Goal: Transaction & Acquisition: Purchase product/service

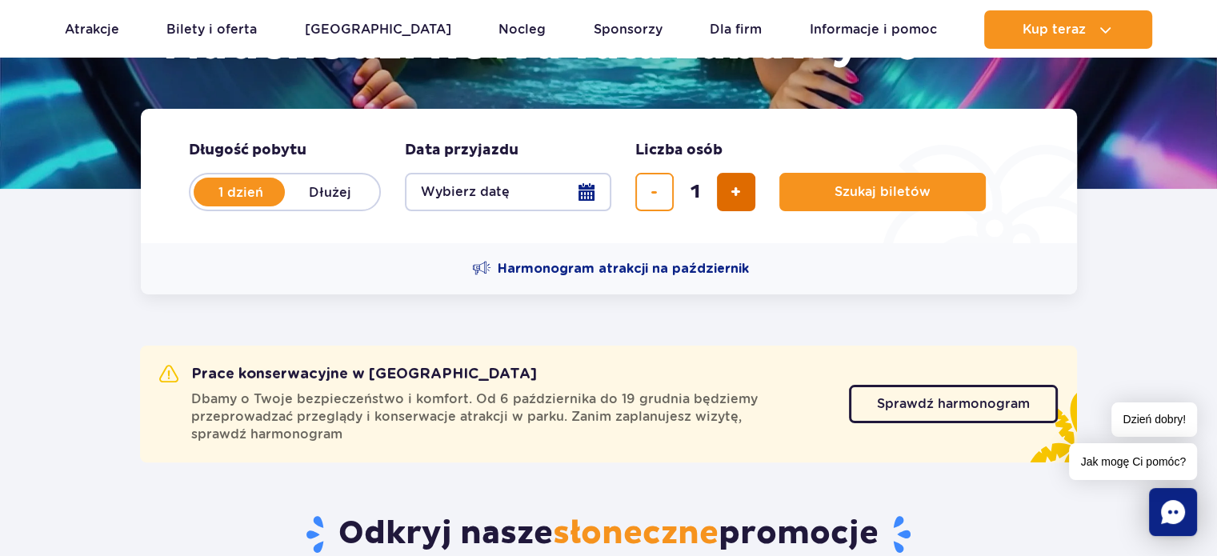
scroll to position [400, 0]
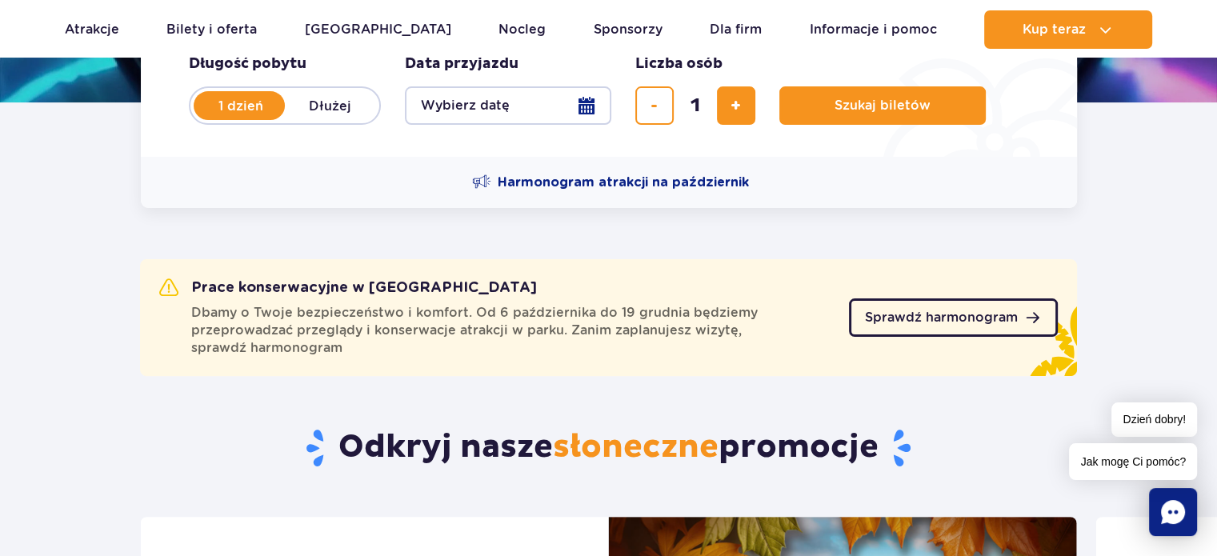
click at [909, 324] on span "Sprawdź harmonogram" at bounding box center [941, 317] width 153 height 13
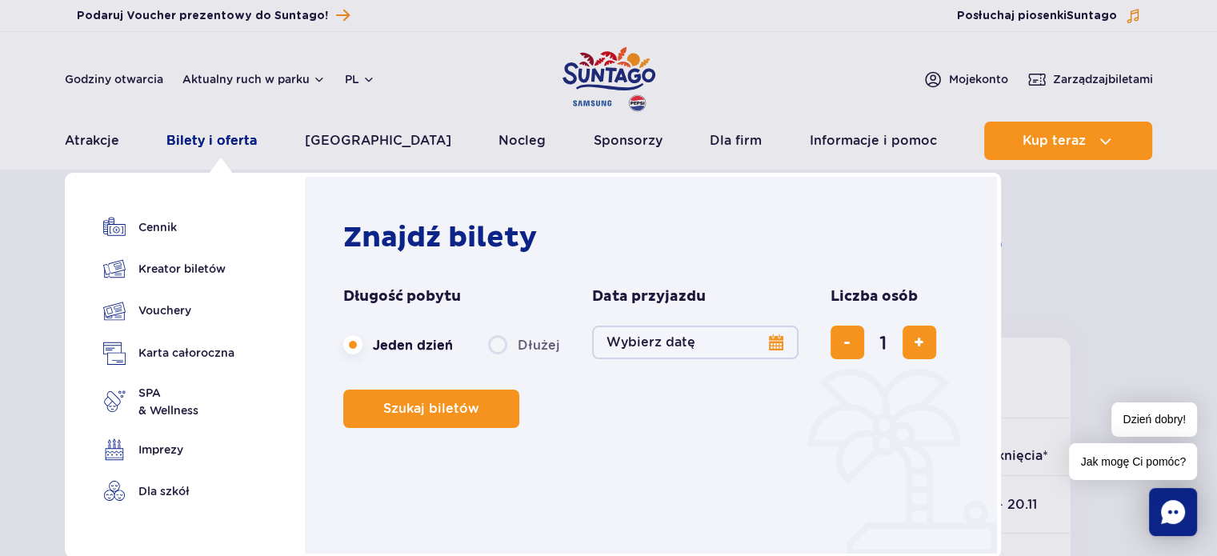
click at [227, 140] on link "Bilety i oferta" at bounding box center [211, 141] width 90 height 38
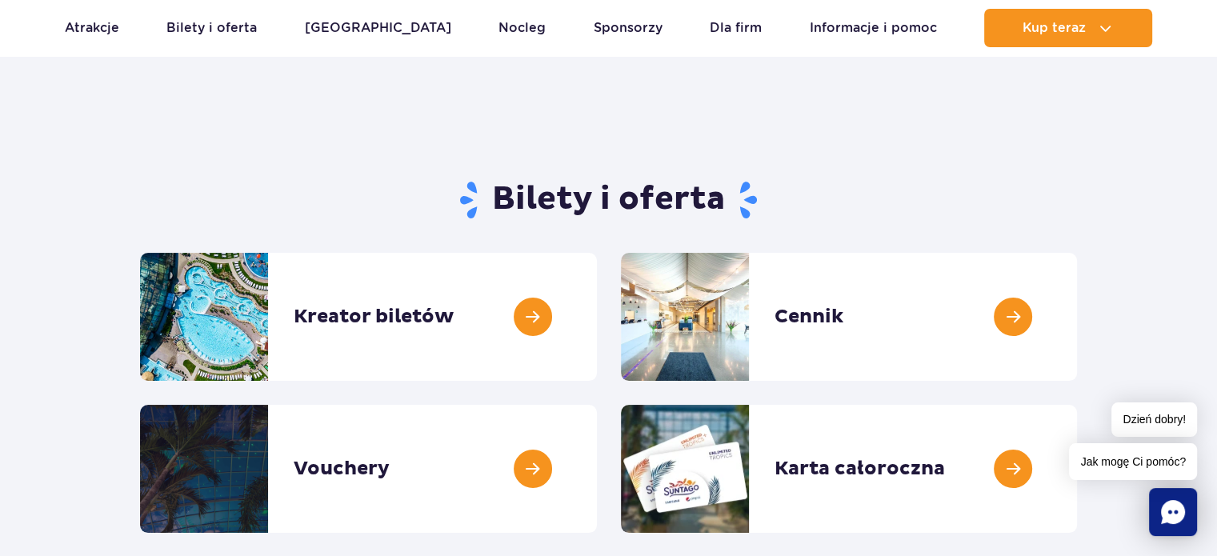
scroll to position [80, 0]
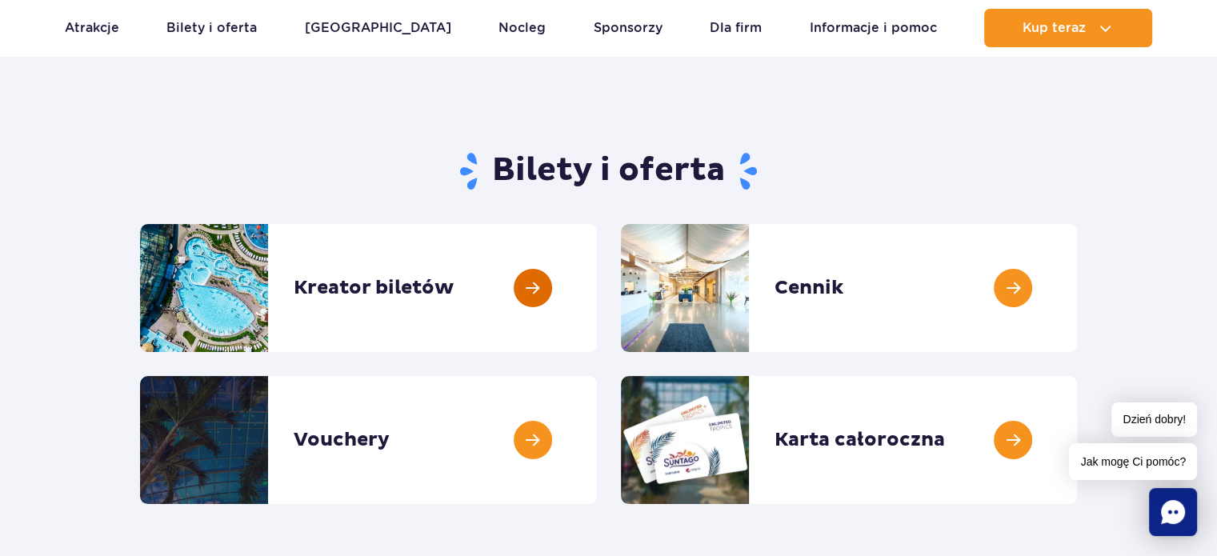
click at [597, 287] on link at bounding box center [597, 288] width 0 height 128
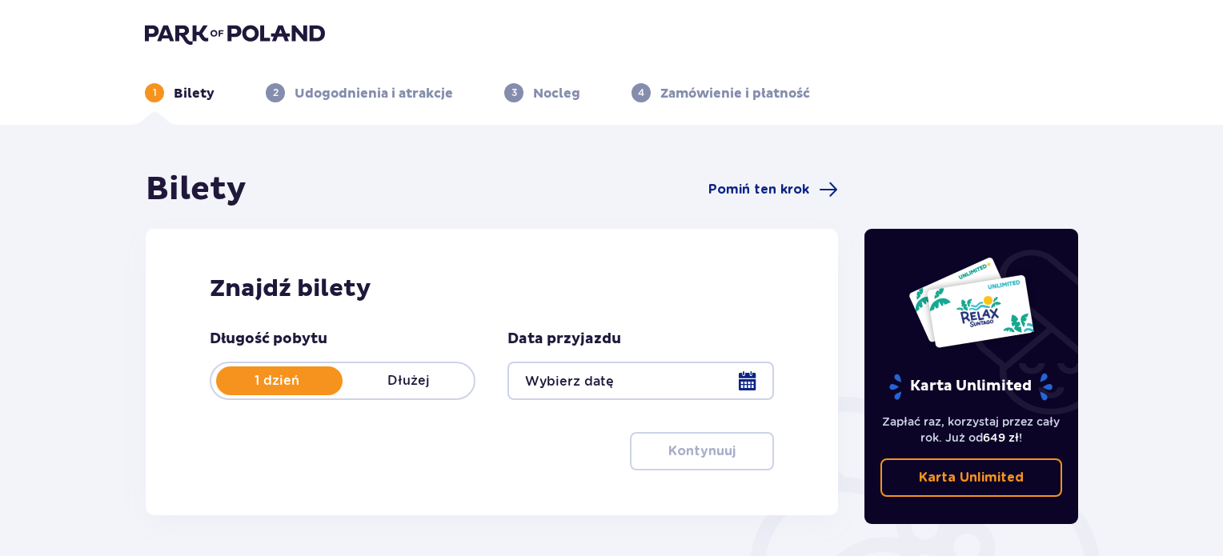
click at [741, 393] on div at bounding box center [640, 381] width 266 height 38
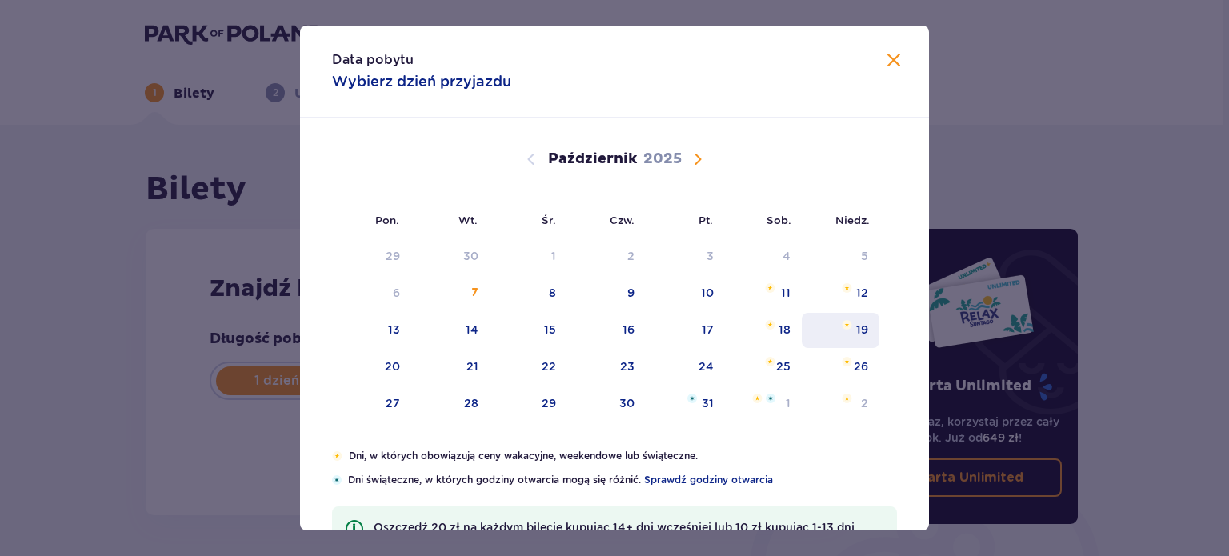
click at [859, 329] on div "19" at bounding box center [862, 330] width 12 height 16
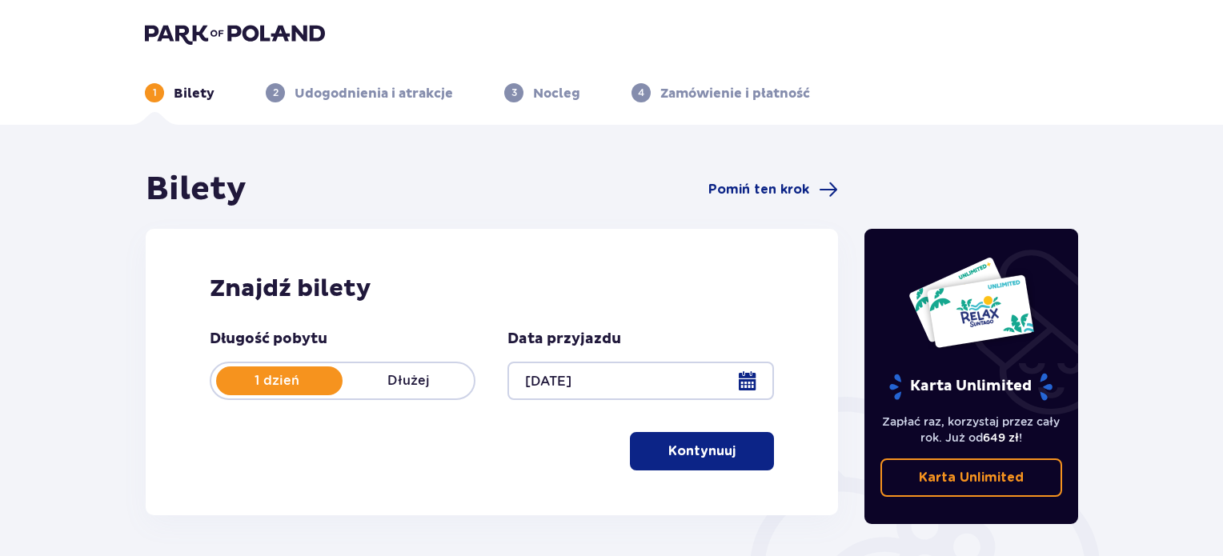
click at [747, 376] on div at bounding box center [640, 381] width 266 height 38
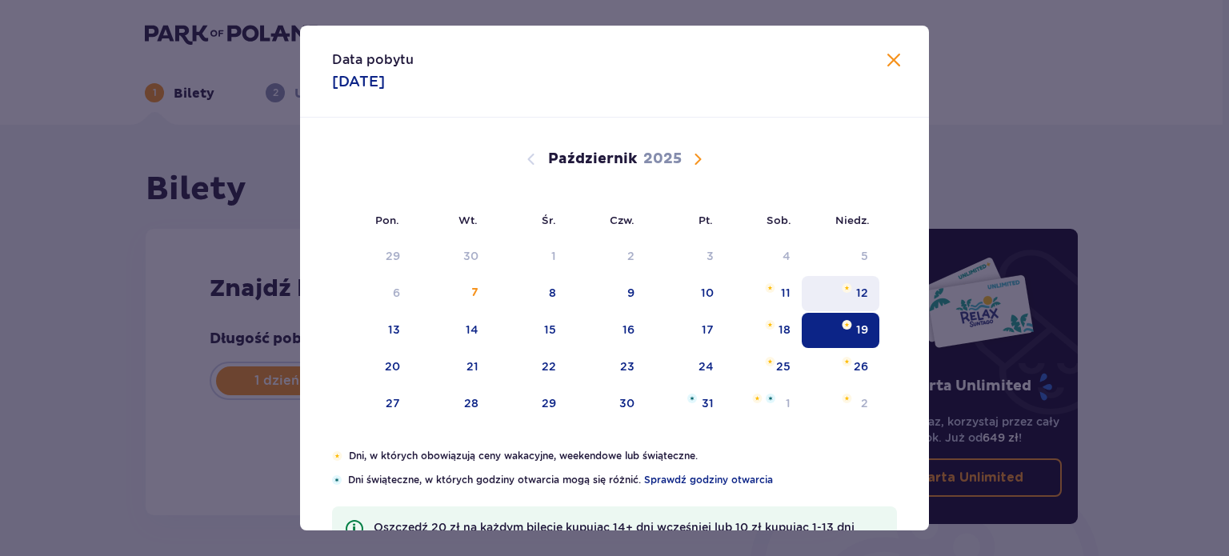
click at [848, 292] on div "12" at bounding box center [841, 293] width 78 height 35
type input "12.10.25"
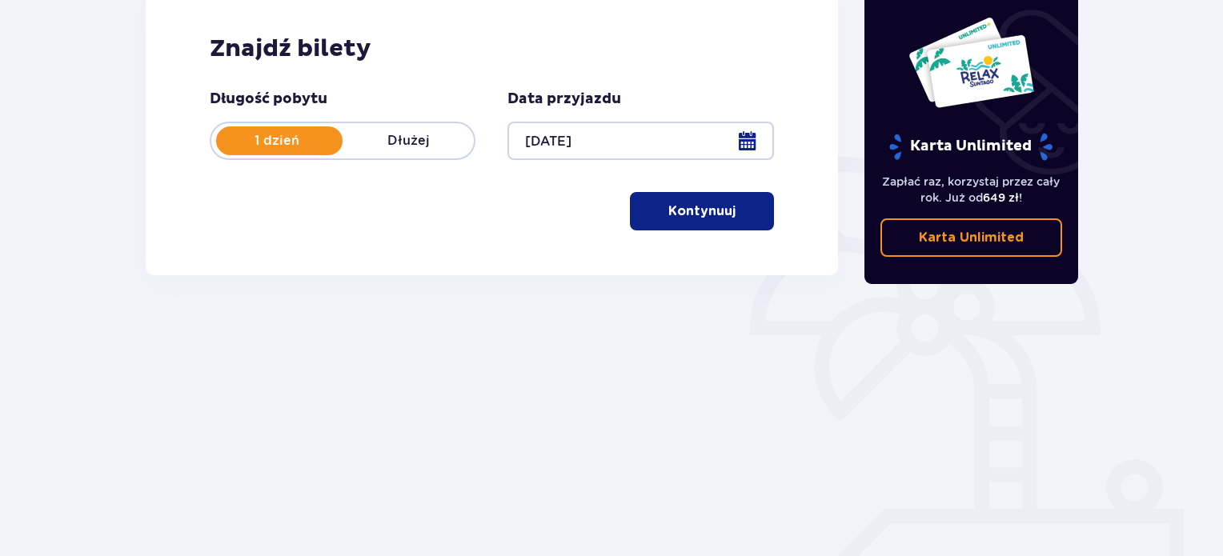
click at [700, 212] on p "Kontynuuj" at bounding box center [701, 211] width 67 height 18
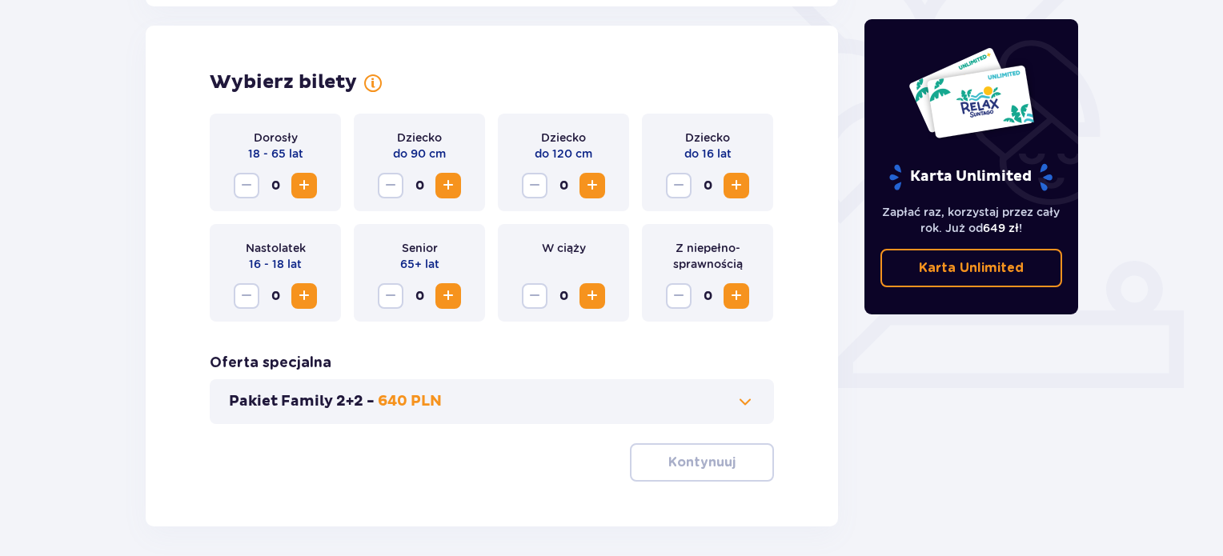
scroll to position [445, 0]
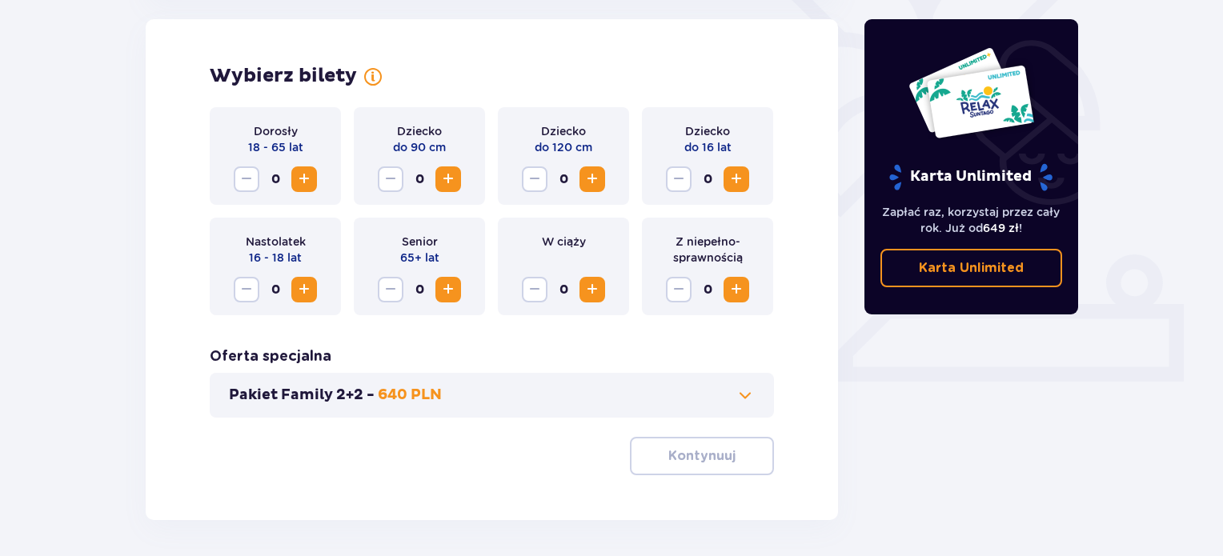
click at [311, 183] on span "Zwiększ" at bounding box center [304, 179] width 19 height 19
click at [595, 175] on span "Zwiększ" at bounding box center [592, 179] width 19 height 19
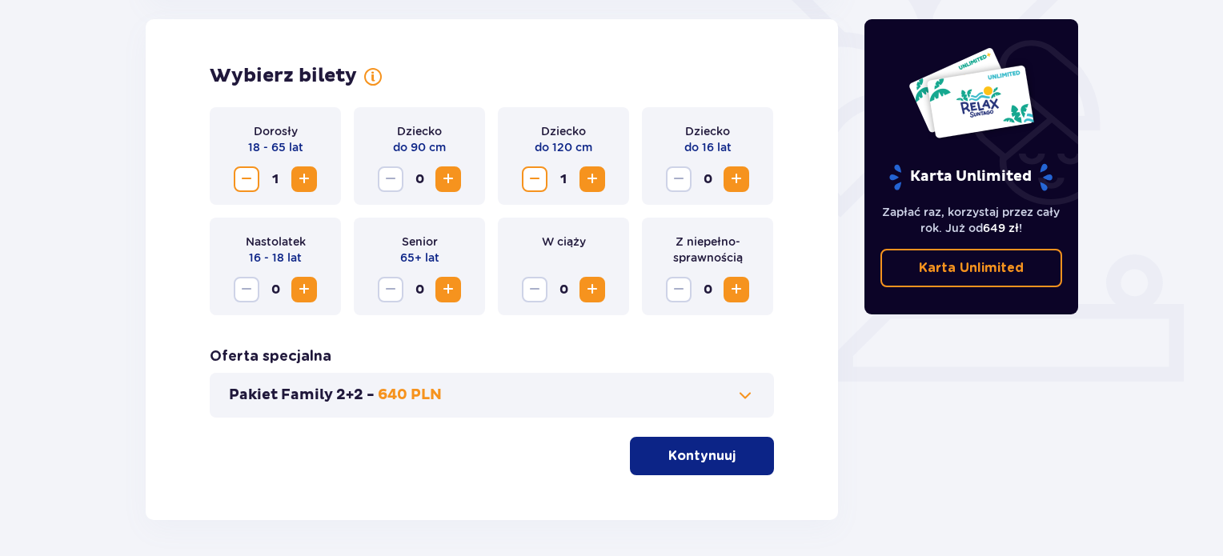
scroll to position [505, 0]
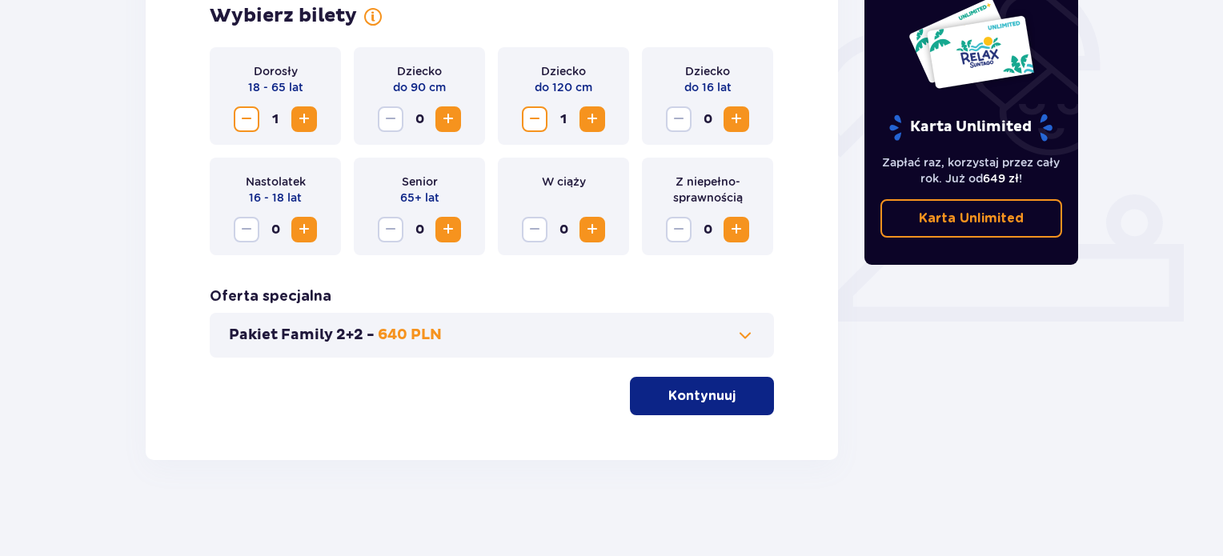
drag, startPoint x: 744, startPoint y: 118, endPoint x: 740, endPoint y: 131, distance: 13.4
click at [744, 119] on span "Zwiększ" at bounding box center [736, 119] width 19 height 19
click at [708, 332] on button "Pakiet Family 2+2 - 640 PLN" at bounding box center [492, 335] width 526 height 19
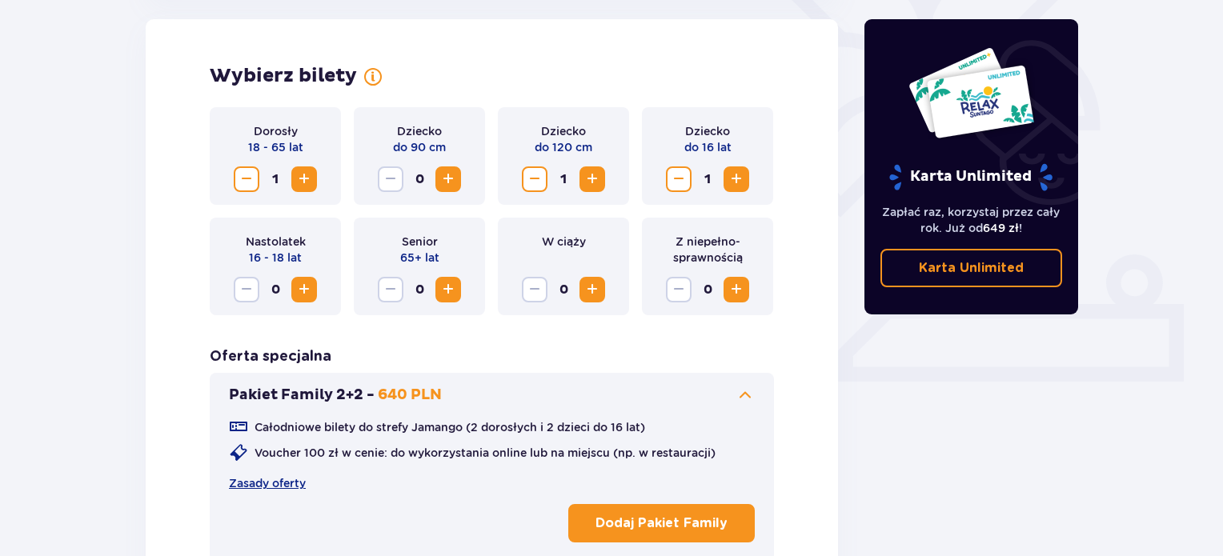
scroll to position [525, 0]
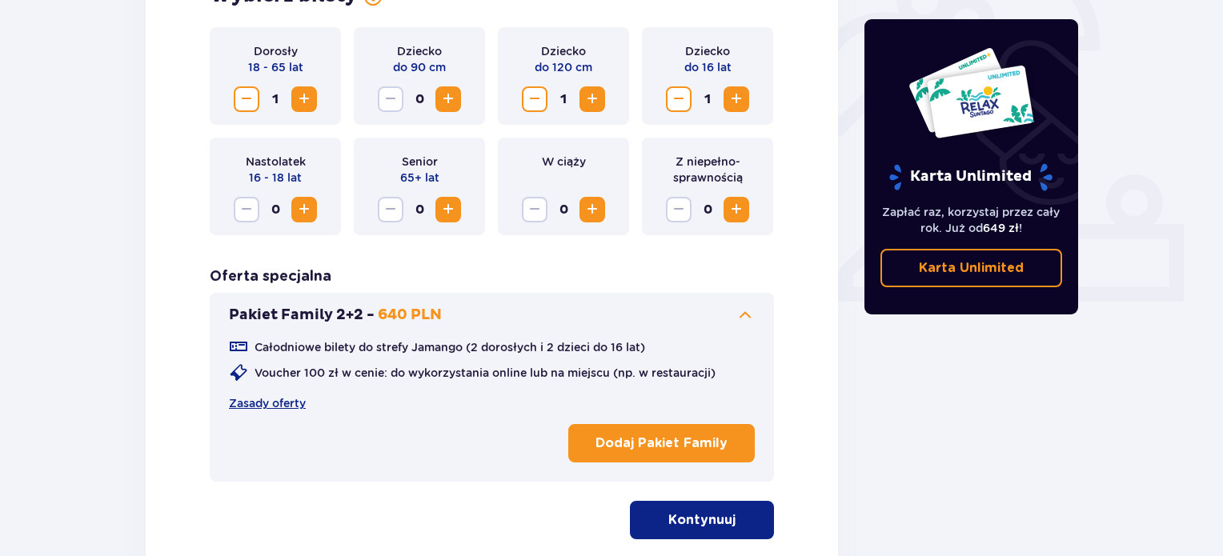
click at [1019, 275] on span at bounding box center [1026, 268] width 19 height 19
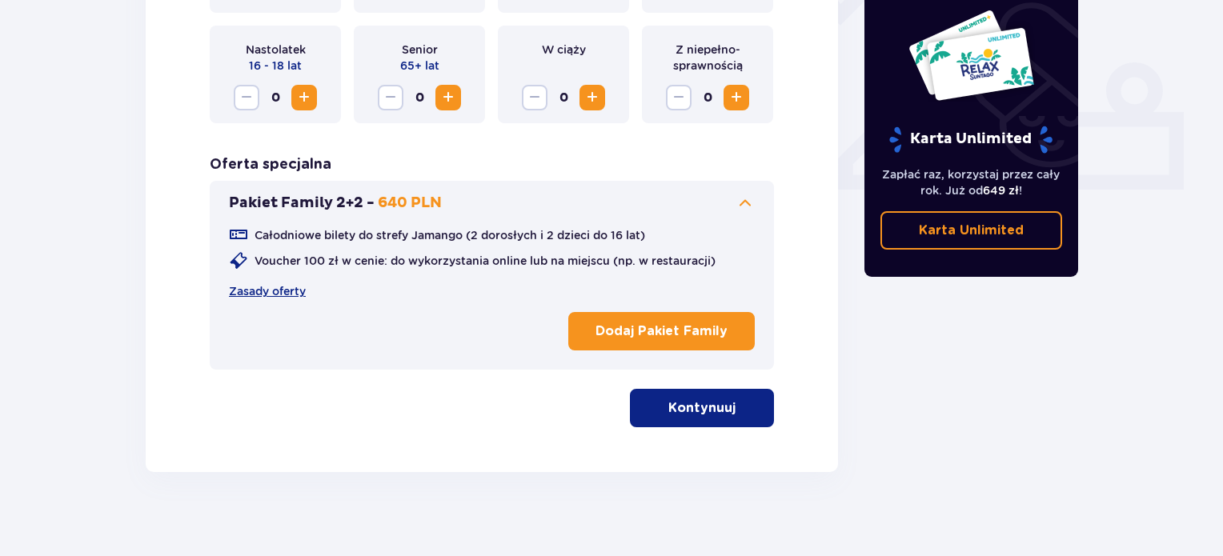
scroll to position [649, 0]
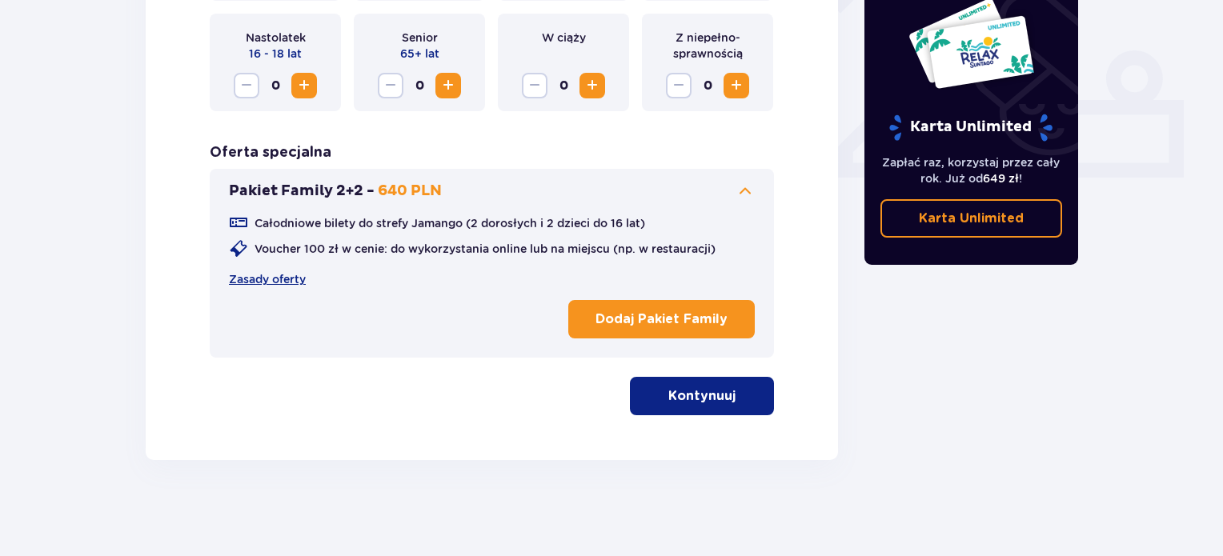
click at [748, 190] on span at bounding box center [745, 191] width 19 height 19
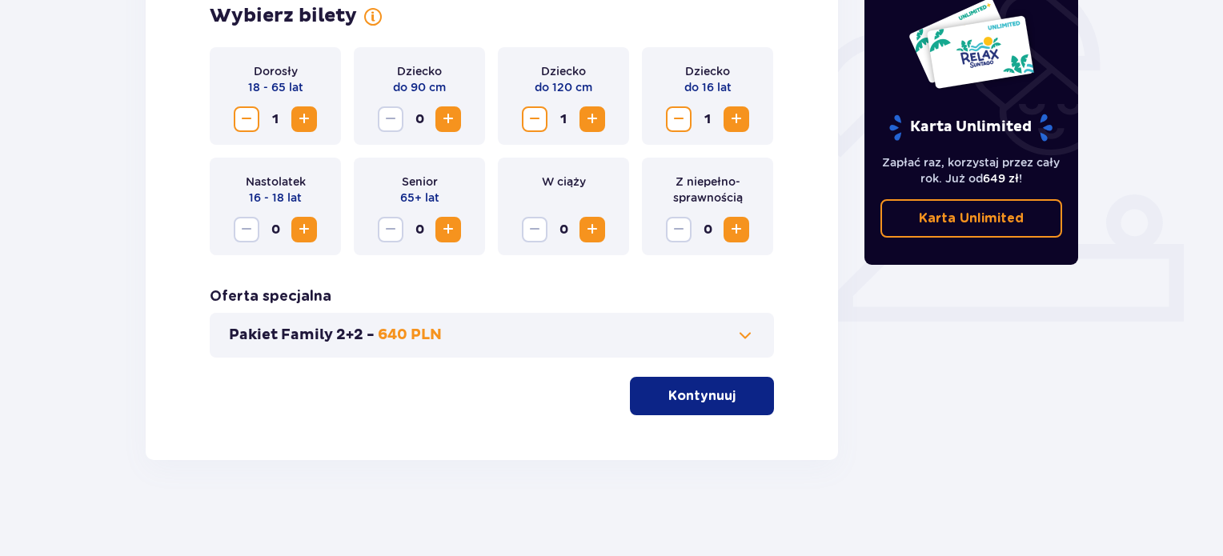
click at [714, 402] on p "Kontynuuj" at bounding box center [701, 396] width 67 height 18
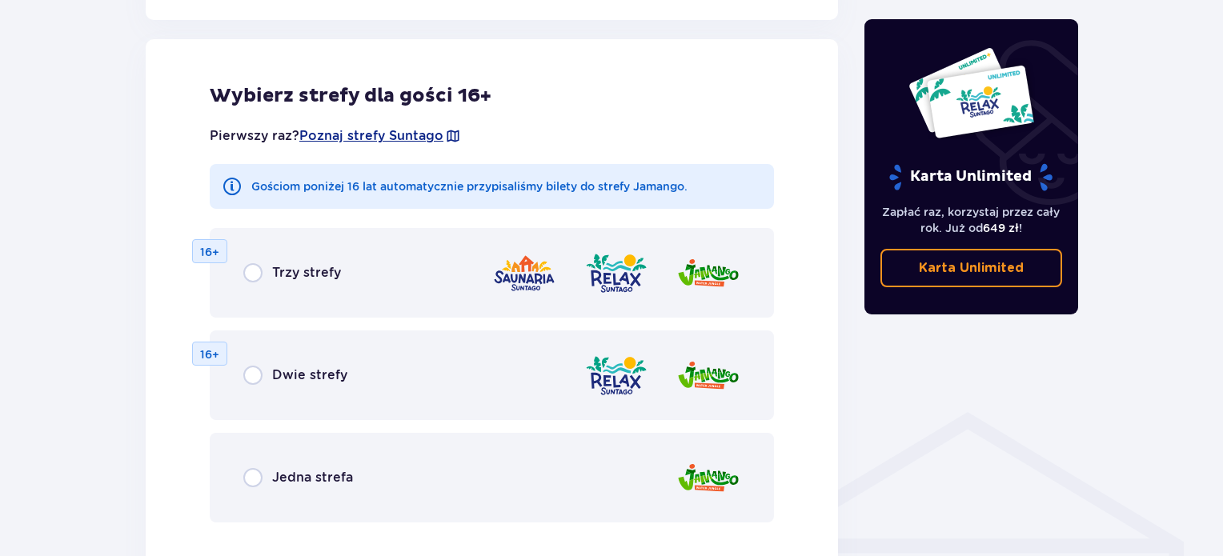
scroll to position [888, 0]
drag, startPoint x: 247, startPoint y: 478, endPoint x: 259, endPoint y: 475, distance: 13.0
click at [249, 477] on input "radio" at bounding box center [252, 476] width 19 height 19
radio input "true"
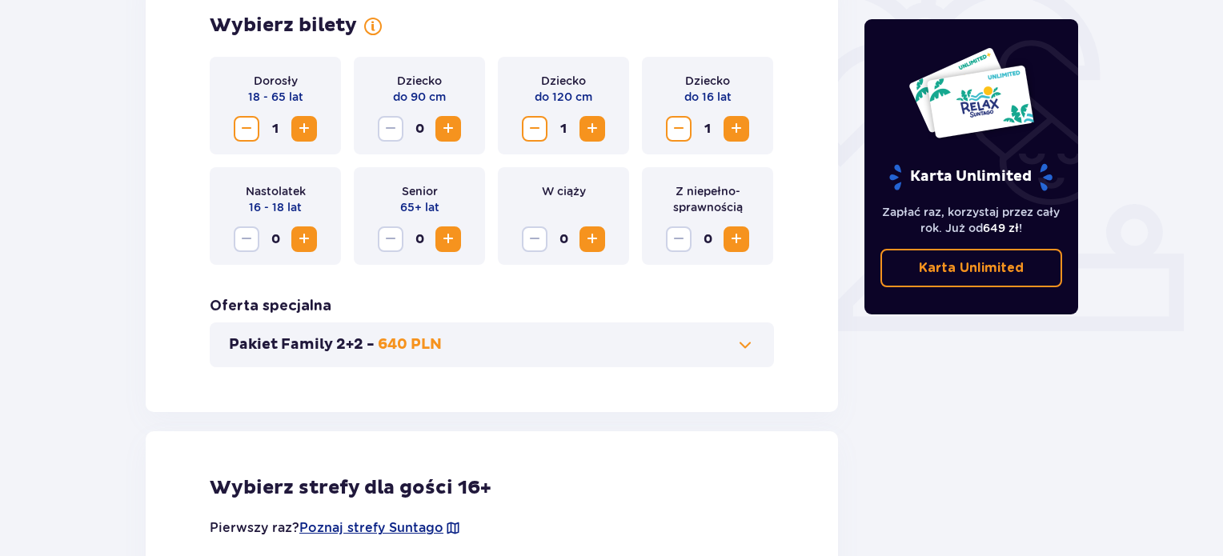
scroll to position [303, 0]
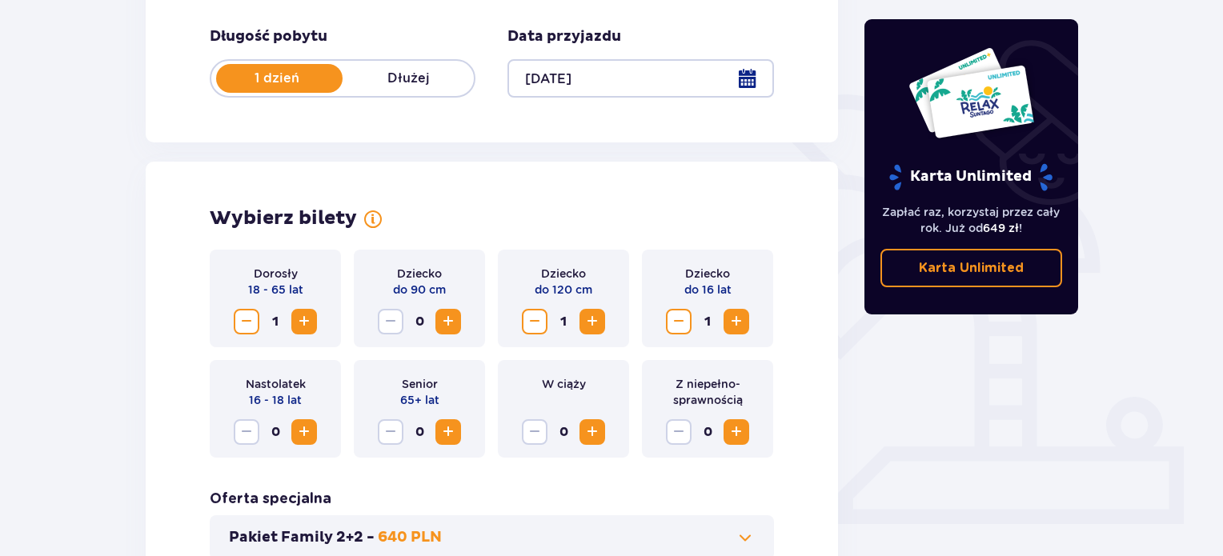
click at [298, 323] on span "Zwiększ" at bounding box center [304, 321] width 19 height 19
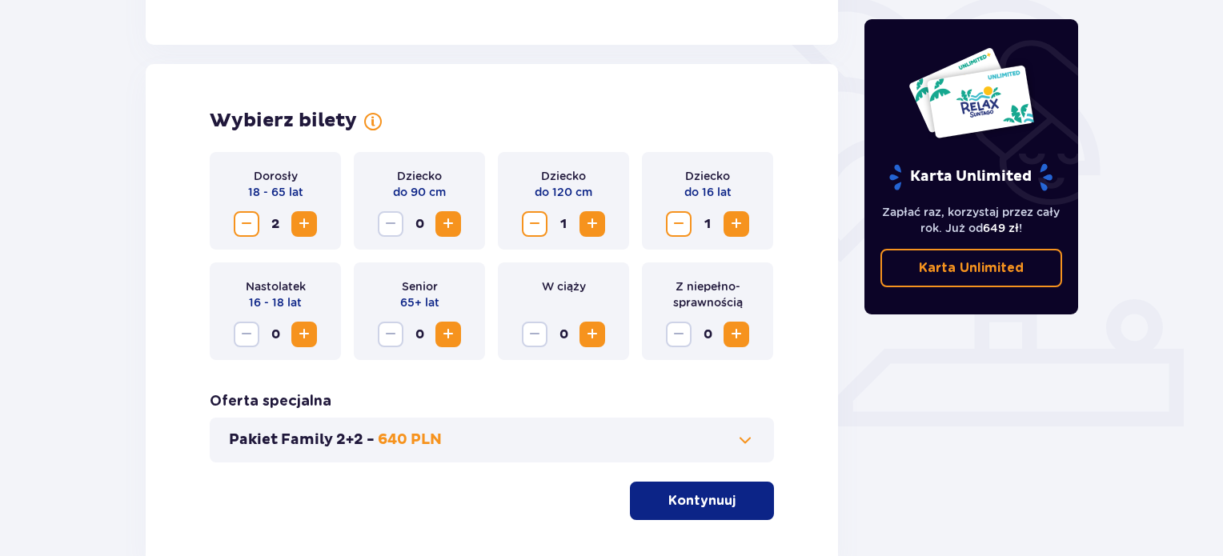
scroll to position [505, 0]
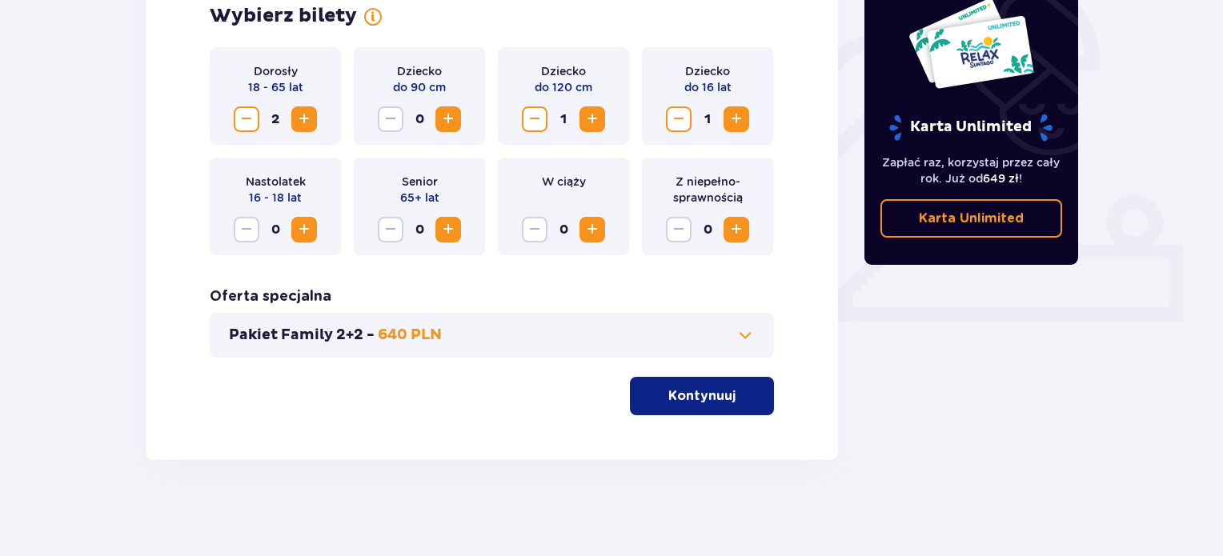
click at [716, 399] on p "Kontynuuj" at bounding box center [701, 396] width 67 height 18
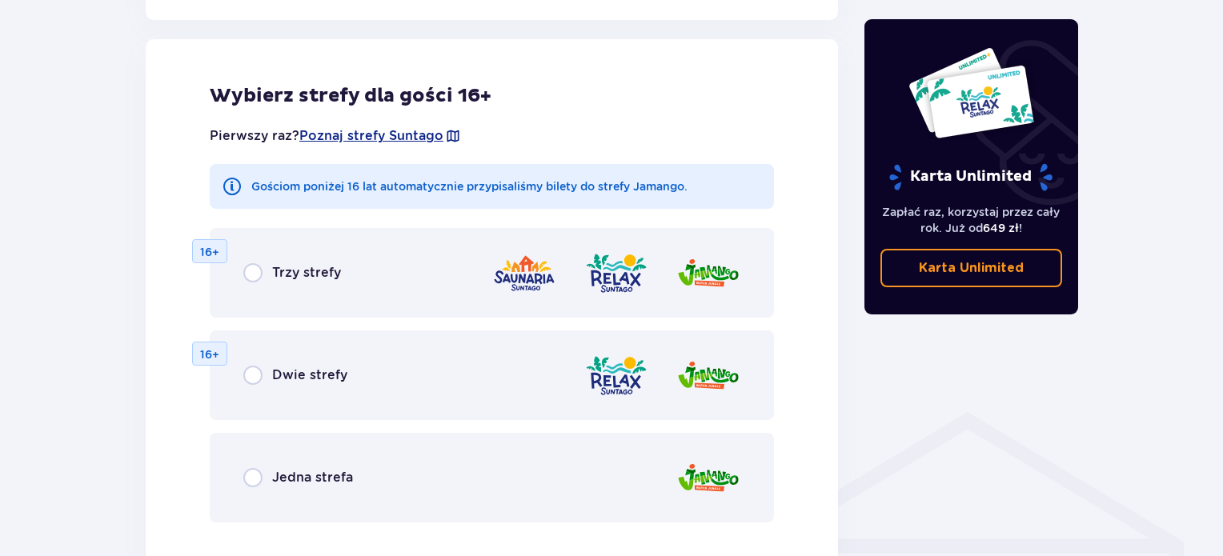
scroll to position [888, 0]
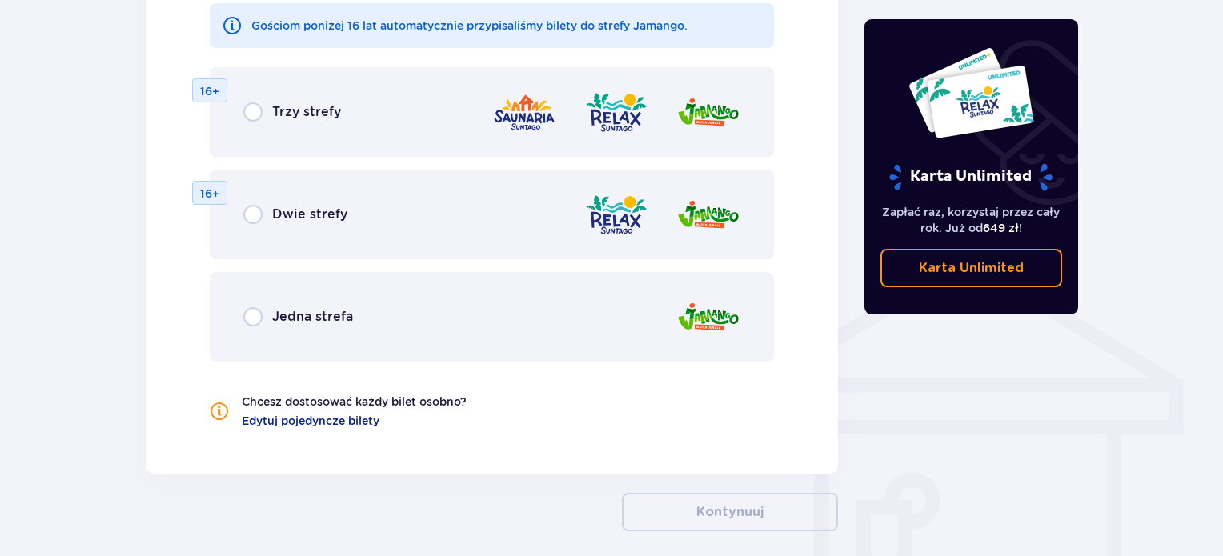
click at [264, 315] on div "Jedna strefa" at bounding box center [298, 316] width 110 height 19
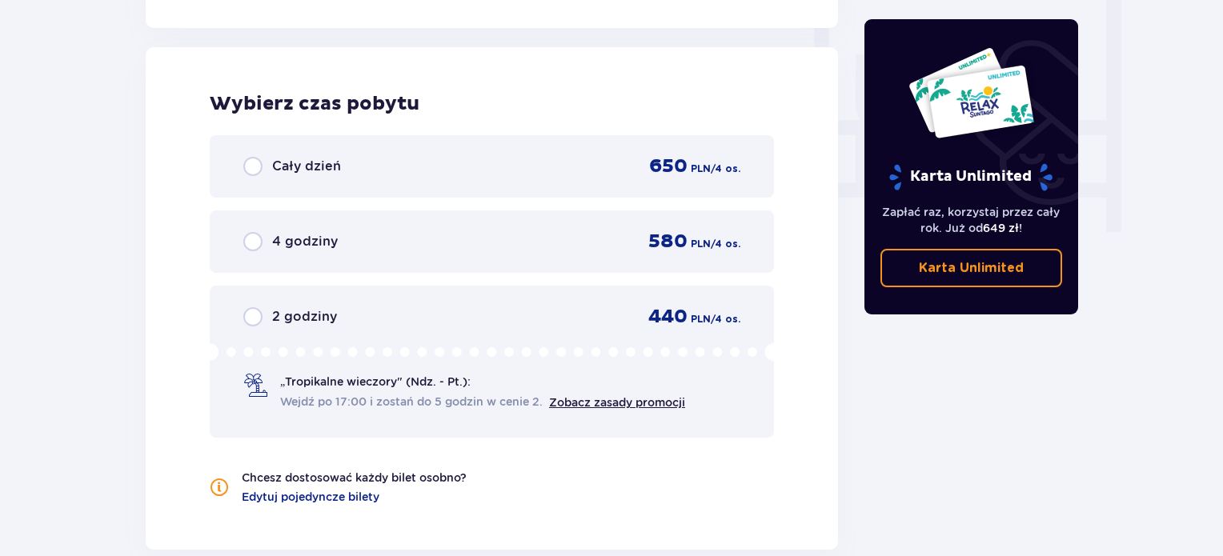
scroll to position [1503, 0]
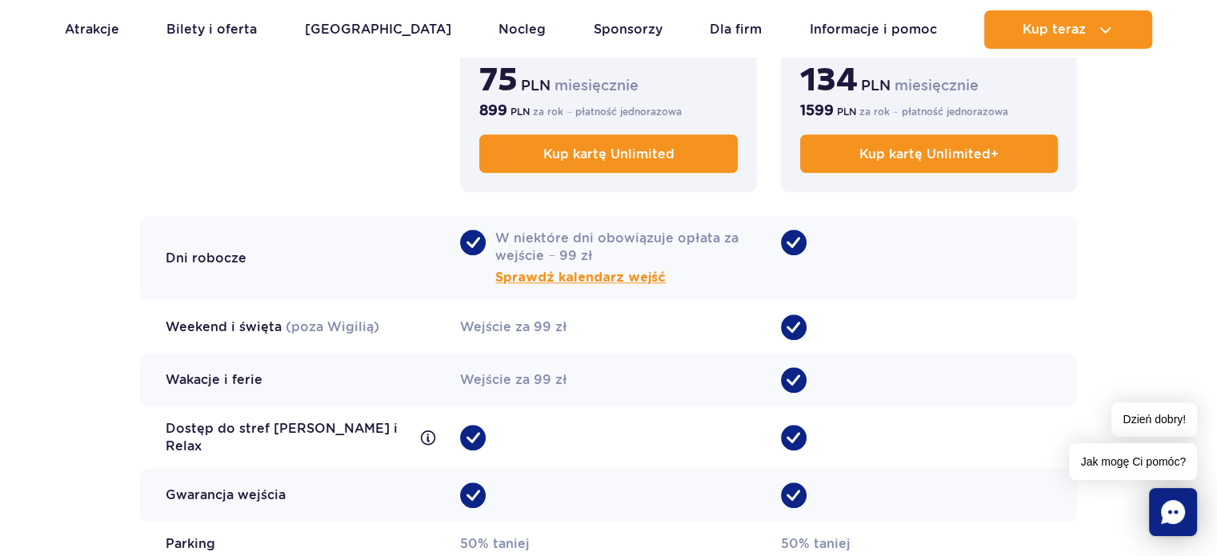
scroll to position [1281, 0]
